Goal: Use online tool/utility: Use online tool/utility

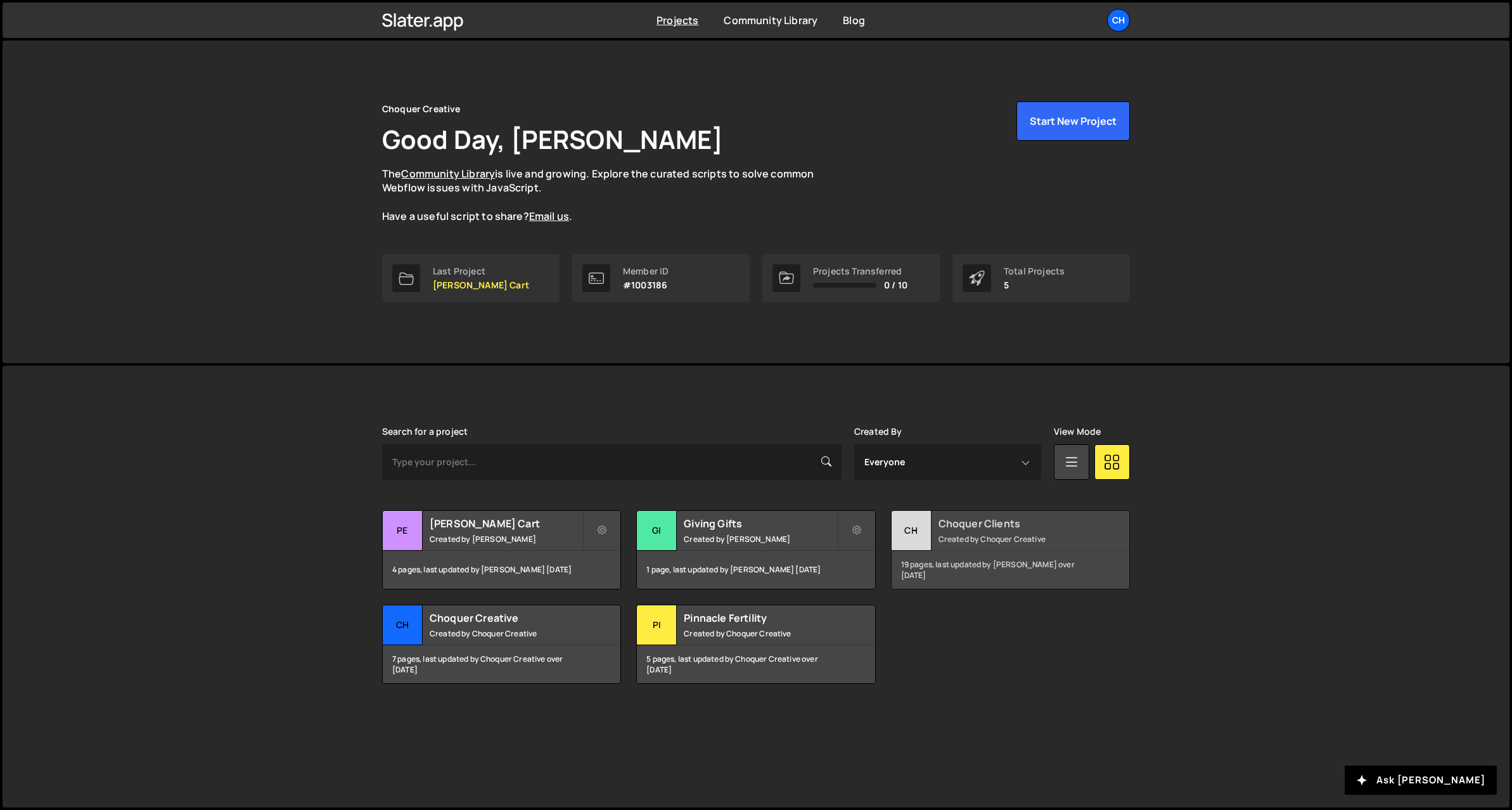
click at [945, 523] on h2 "Choquer Clients" at bounding box center [1015, 523] width 153 height 14
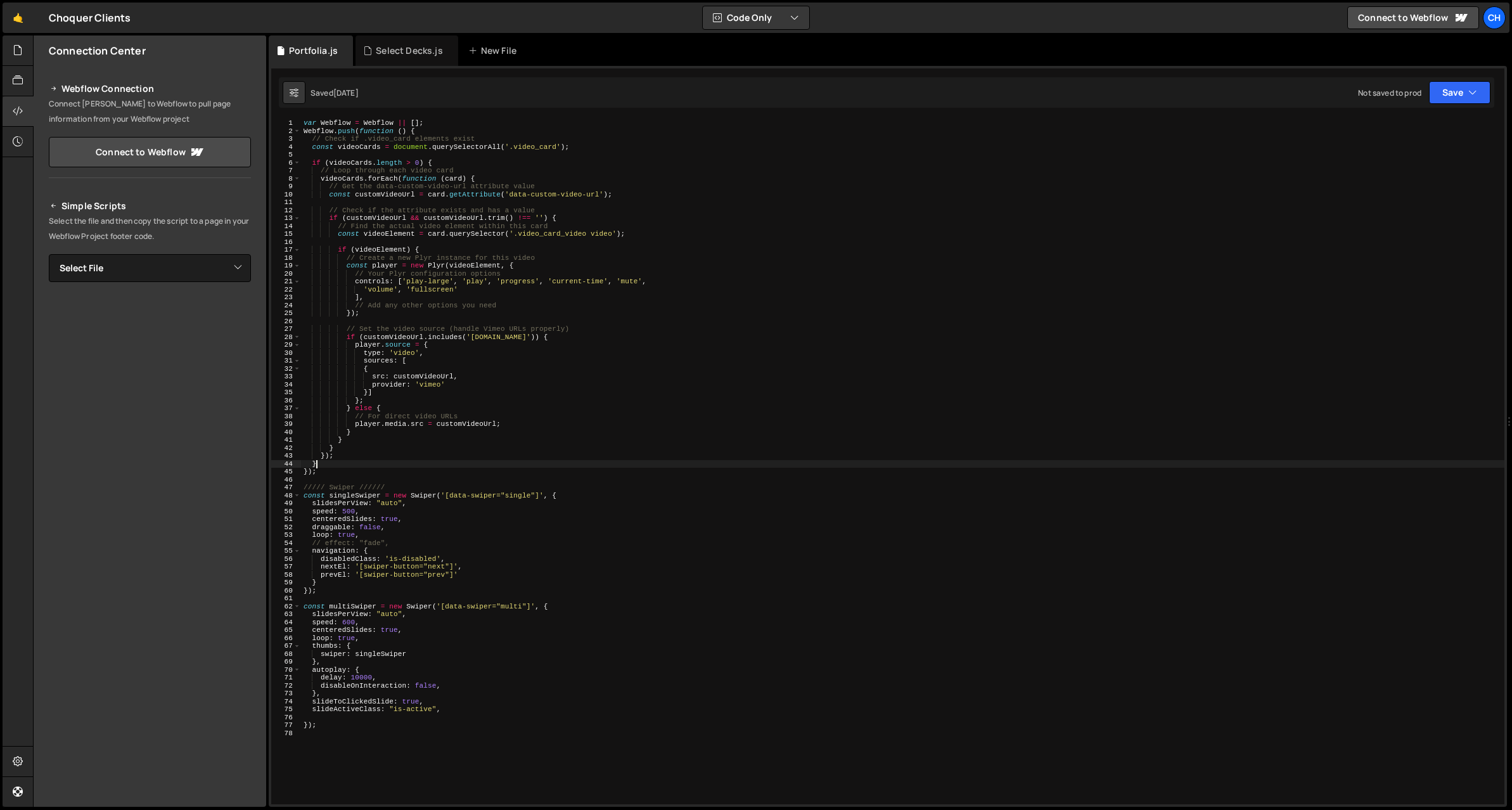
click at [441, 467] on div "var Webflow = Webflow || [ ] ; Webflow . push ( function ( ) { // Check if .vid…" at bounding box center [902, 469] width 1204 height 701
click at [331, 467] on div "var Webflow = Webflow || [ ] ; Webflow . push ( function ( ) { // Check if .vid…" at bounding box center [902, 469] width 1204 height 701
click at [333, 469] on div "var Webflow = Webflow || [ ] ; Webflow . push ( function ( ) { // Check if .vid…" at bounding box center [902, 469] width 1204 height 701
click at [437, 131] on div "var Webflow = Webflow || [ ] ; Webflow . push ( function ( ) { // Check if .vid…" at bounding box center [902, 469] width 1204 height 701
click at [339, 463] on div "var Webflow = Webflow || [ ] ; Webflow . push ( function ( ) { // Check if .vid…" at bounding box center [902, 469] width 1204 height 701
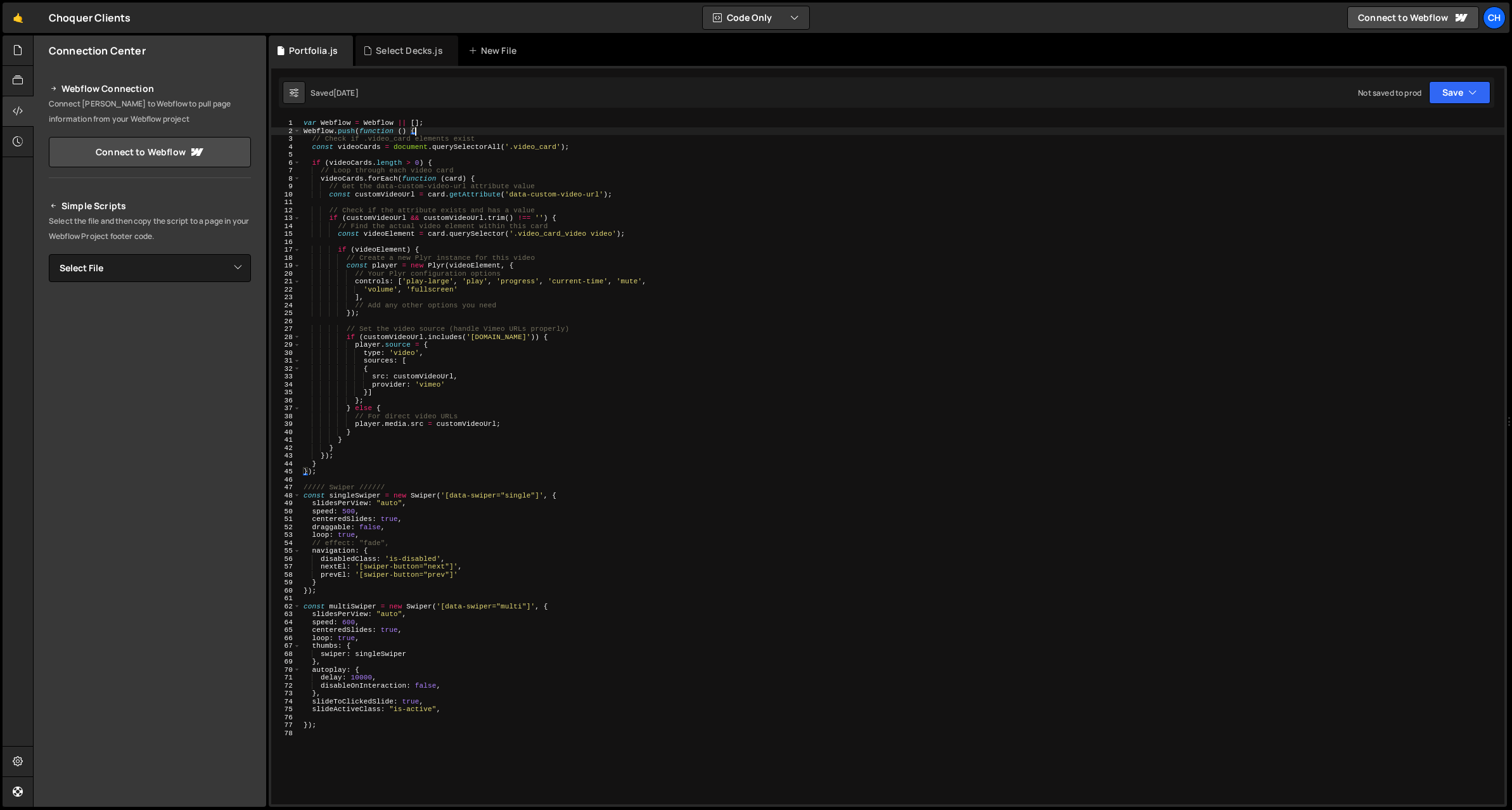
type textarea "}"
paste textarea "</script>"
type textarea "</script>"
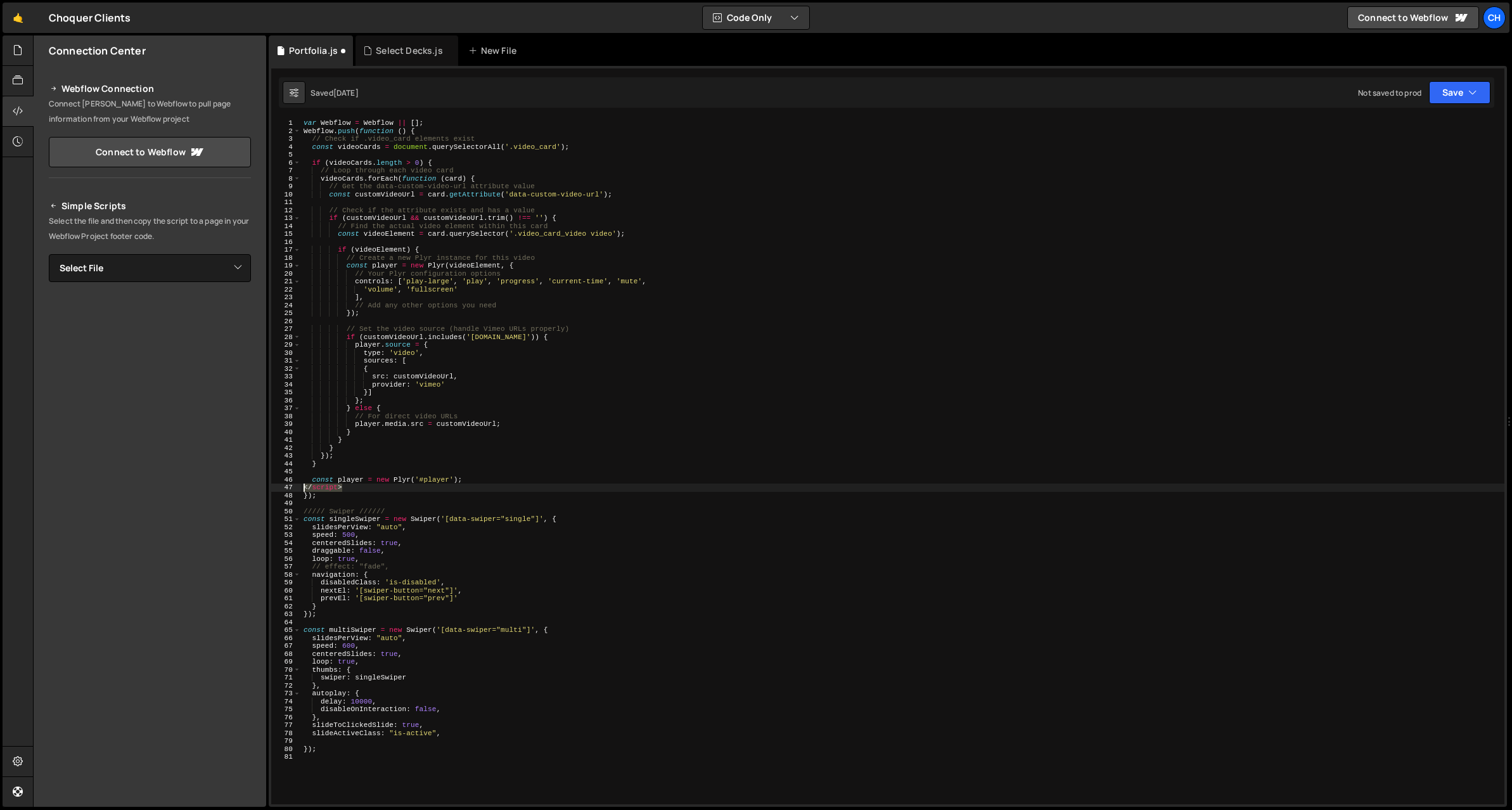
drag, startPoint x: 349, startPoint y: 487, endPoint x: 287, endPoint y: 486, distance: 62.0
click at [287, 486] on div "</script> 1 2 3 4 5 6 7 8 9 10 11 12 13 14 15 16 17 18 19 20 21 22 23 24 25 26 …" at bounding box center [887, 462] width 1234 height 686
click at [351, 483] on div "var Webflow = Webflow || [ ] ; Webflow . push ( function ( ) { // Check if .vid…" at bounding box center [902, 469] width 1204 height 701
click at [357, 477] on div "var Webflow = Webflow || [ ] ; Webflow . push ( function ( ) { // Check if .vid…" at bounding box center [902, 469] width 1204 height 701
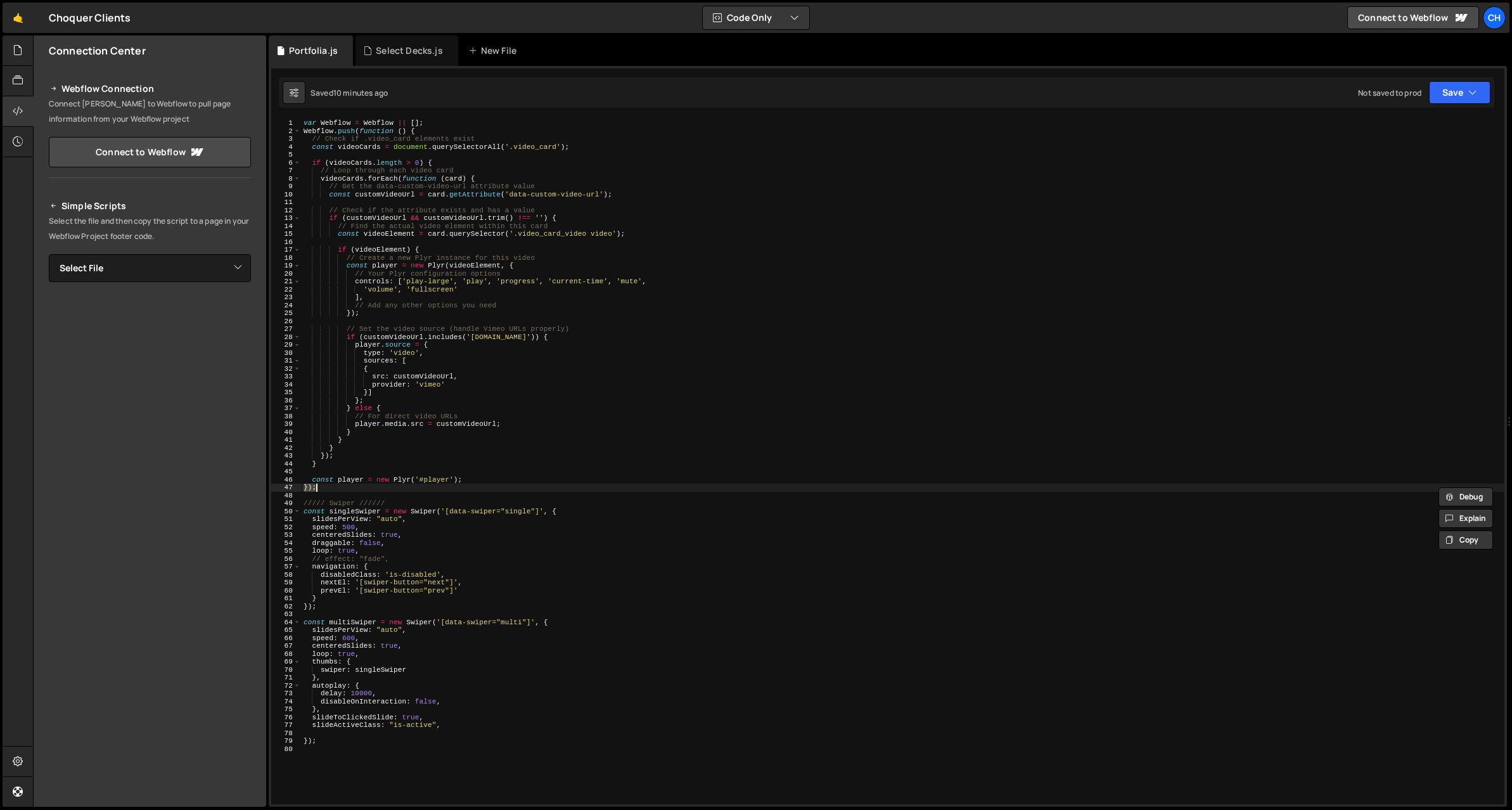
click at [357, 477] on div "var Webflow = Webflow || [ ] ; Webflow . push ( function ( ) { // Check if .vid…" at bounding box center [902, 469] width 1204 height 701
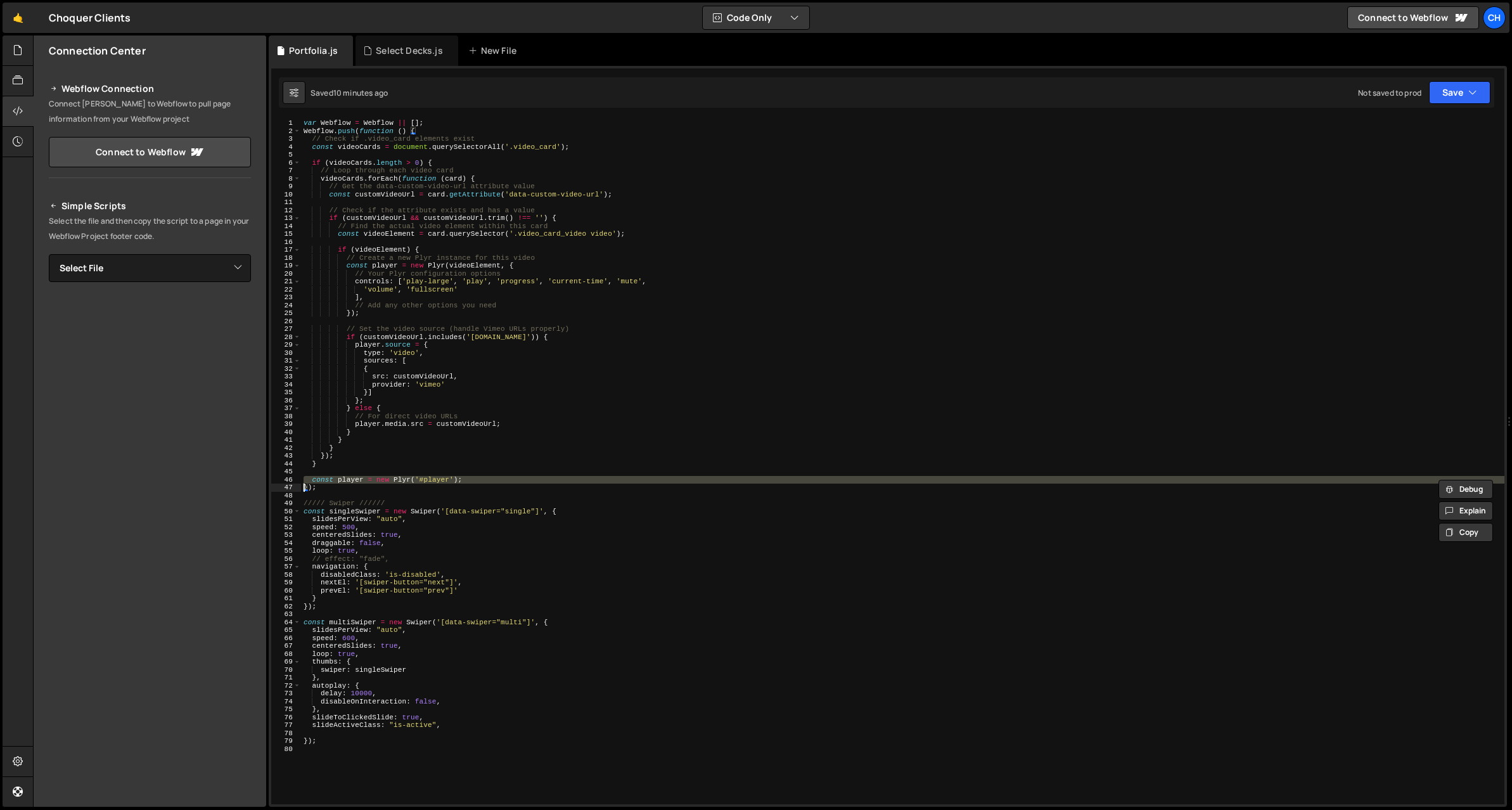
type textarea "});"
